Goal: Navigation & Orientation: Find specific page/section

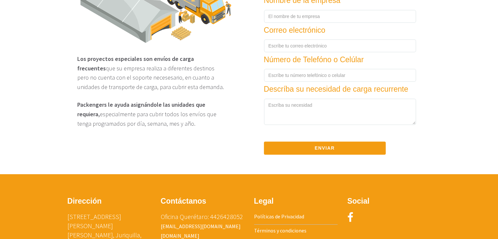
scroll to position [1033, 0]
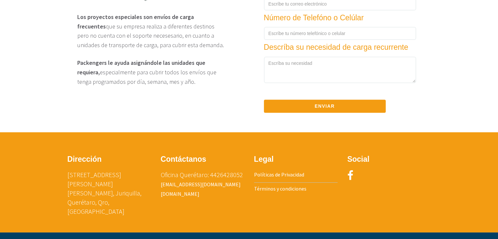
click at [283, 177] on link "Políticas de Privacidad" at bounding box center [279, 174] width 50 height 7
click at [279, 192] on link "Términos y condiciones" at bounding box center [280, 188] width 52 height 7
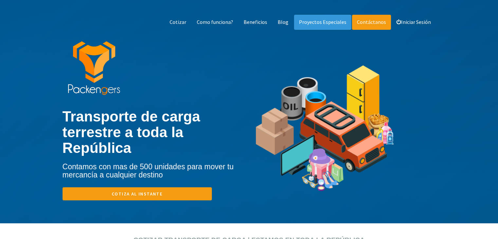
click at [360, 21] on link "Contáctanos" at bounding box center [371, 22] width 39 height 15
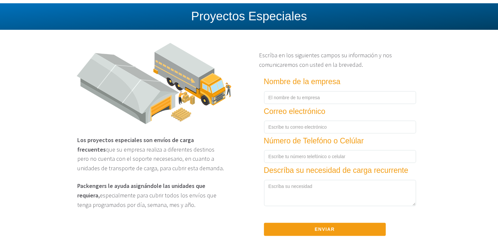
scroll to position [1033, 0]
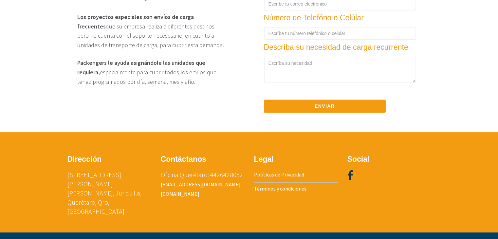
click at [351, 179] on icon at bounding box center [350, 175] width 6 height 10
click at [350, 178] on icon at bounding box center [350, 175] width 6 height 10
